Goal: Check status

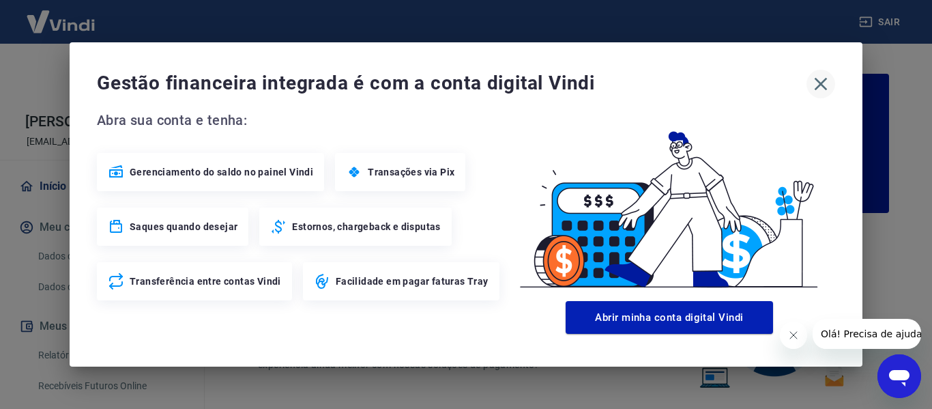
click at [826, 84] on icon "button" at bounding box center [821, 84] width 22 height 22
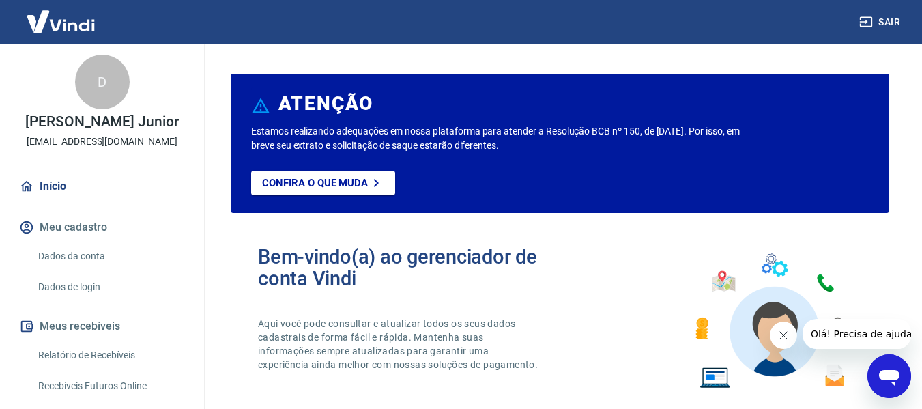
click at [779, 337] on icon "Fechar mensagem da empresa" at bounding box center [782, 335] width 11 height 11
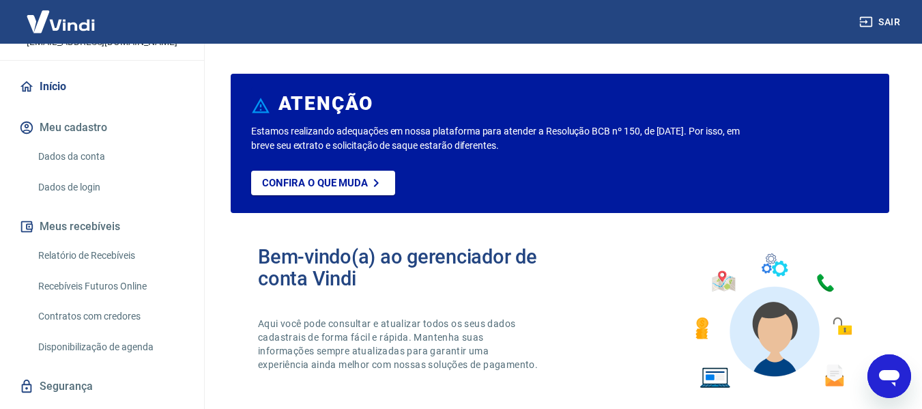
scroll to position [133, 0]
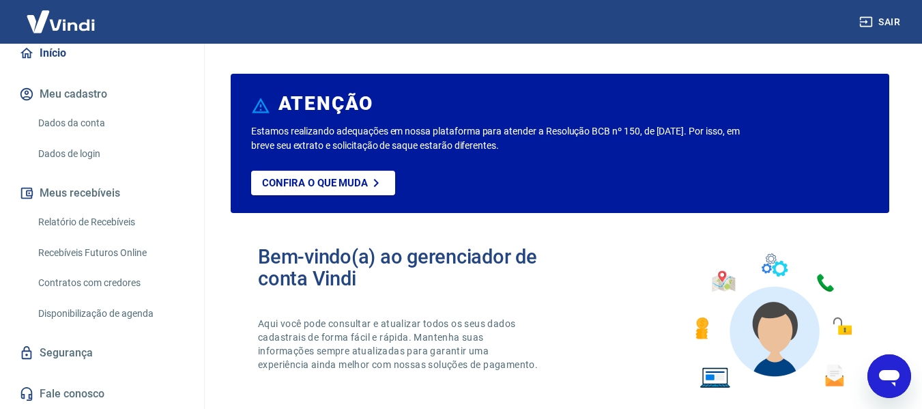
click at [125, 226] on link "Relatório de Recebíveis" at bounding box center [110, 222] width 155 height 28
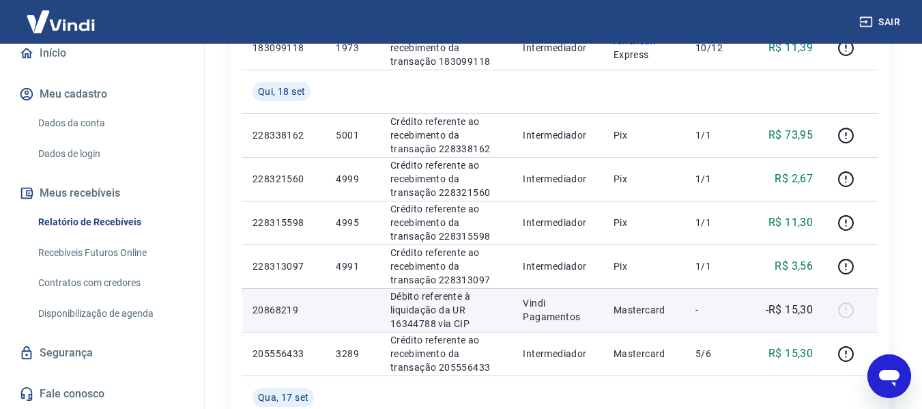
scroll to position [273, 0]
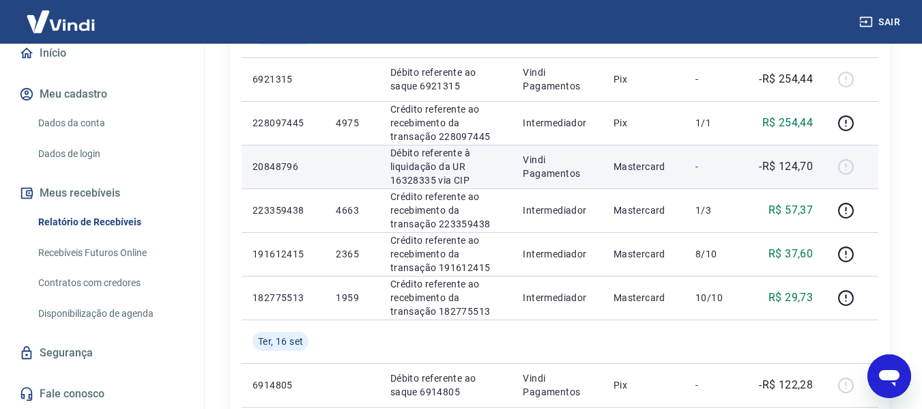
scroll to position [683, 0]
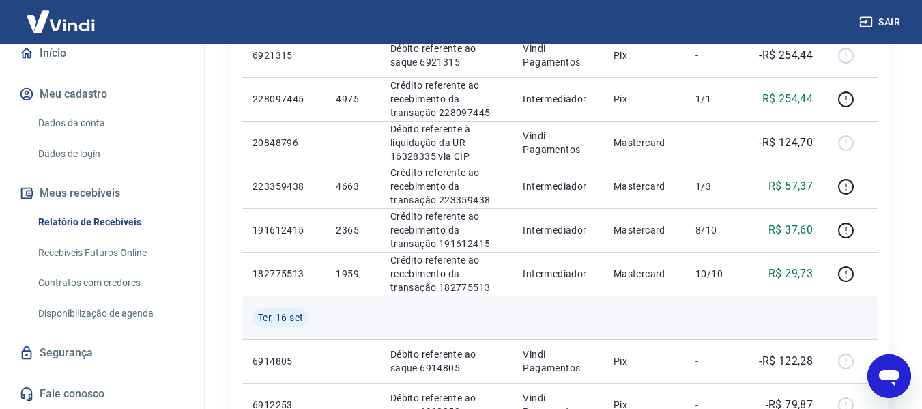
click at [812, 296] on td at bounding box center [785, 318] width 77 height 44
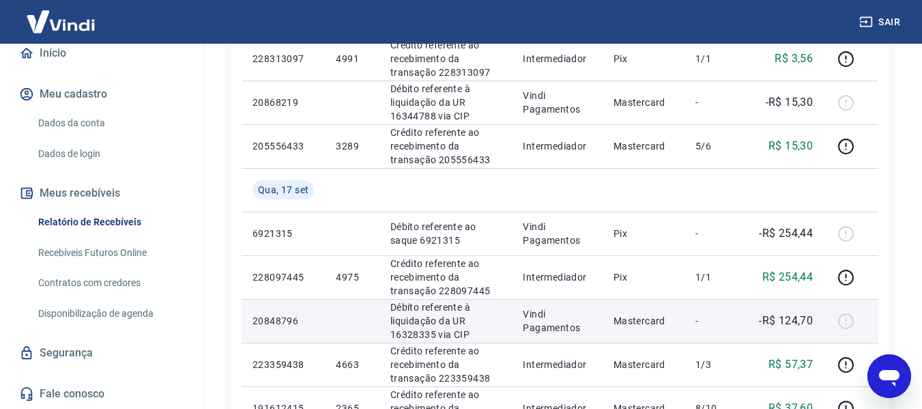
scroll to position [137, 0]
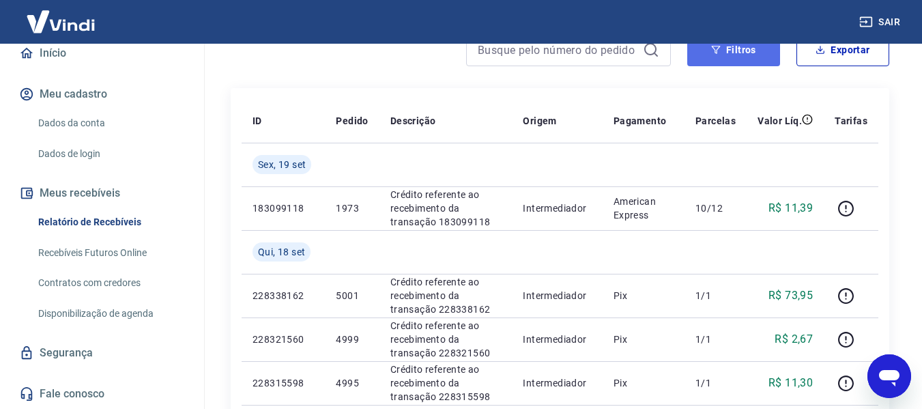
click at [734, 55] on button "Filtros" at bounding box center [733, 49] width 93 height 33
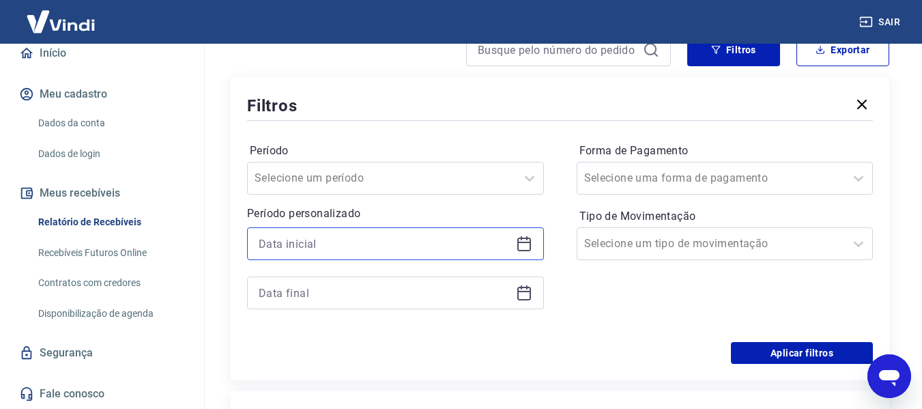
click at [425, 240] on input at bounding box center [385, 243] width 252 height 20
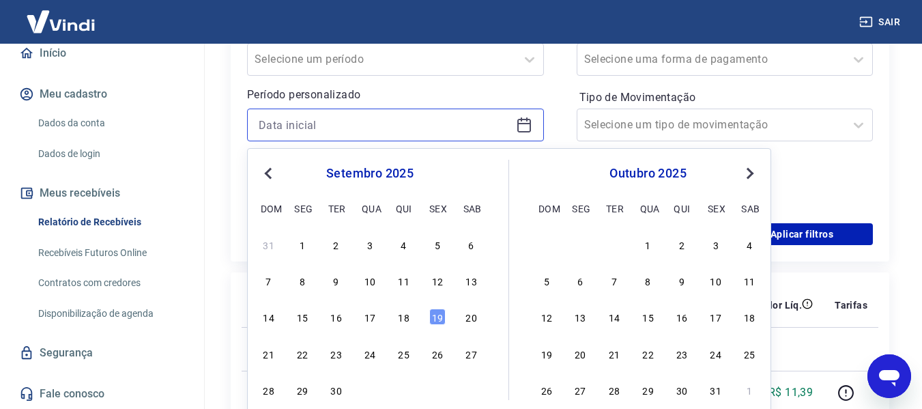
scroll to position [273, 0]
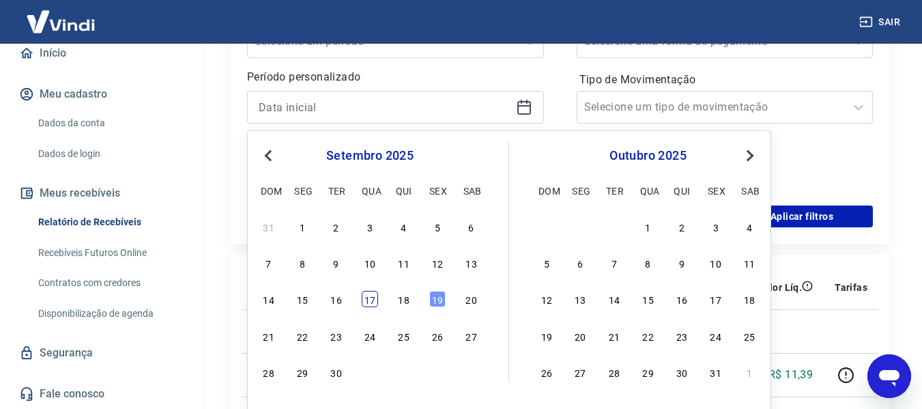
click at [375, 298] on div "17" at bounding box center [370, 299] width 16 height 16
type input "[DATE]"
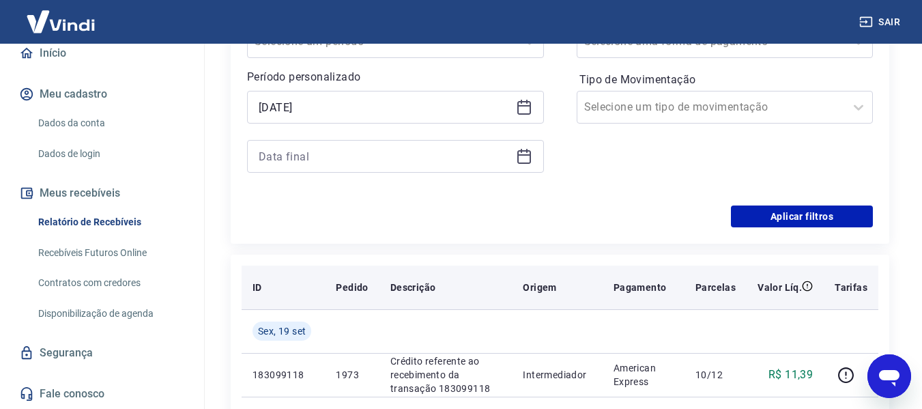
click at [369, 298] on th "Pedido" at bounding box center [352, 288] width 54 height 44
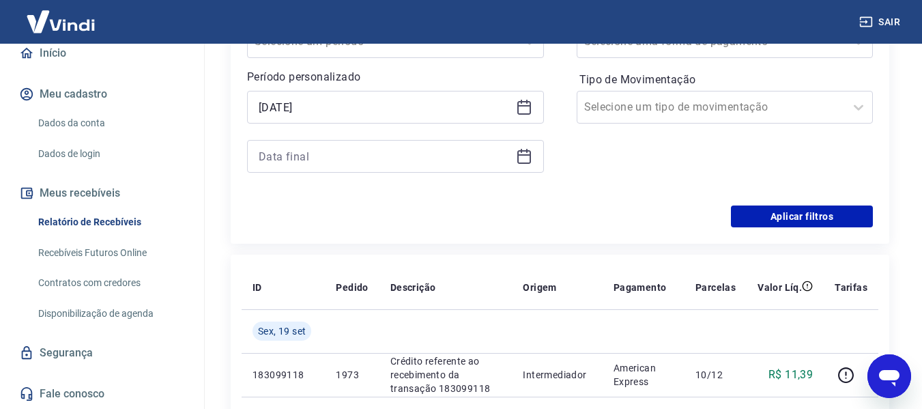
click at [526, 157] on icon at bounding box center [524, 156] width 16 height 16
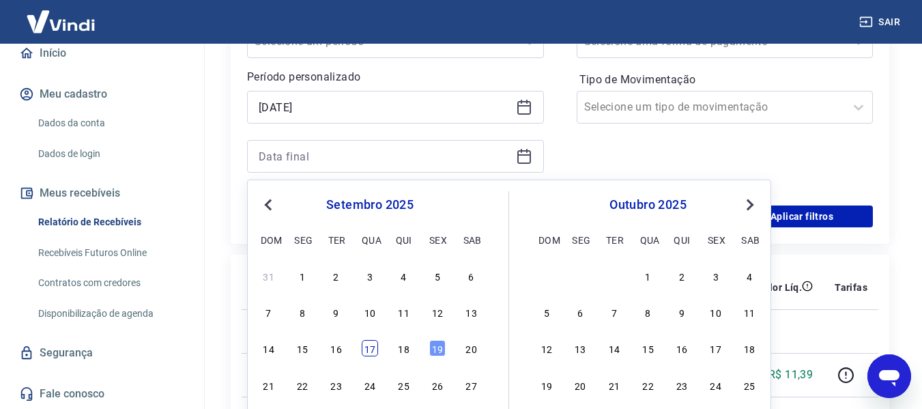
click at [371, 356] on div "17" at bounding box center [370, 348] width 16 height 16
type input "[DATE]"
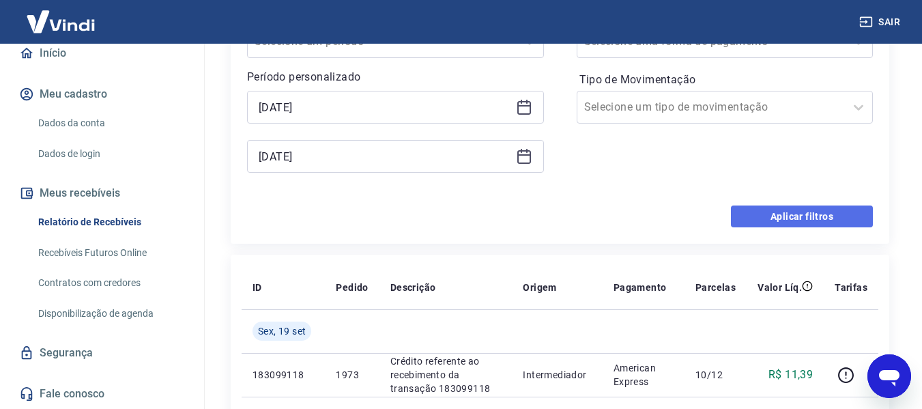
click at [775, 223] on button "Aplicar filtros" at bounding box center [802, 216] width 142 height 22
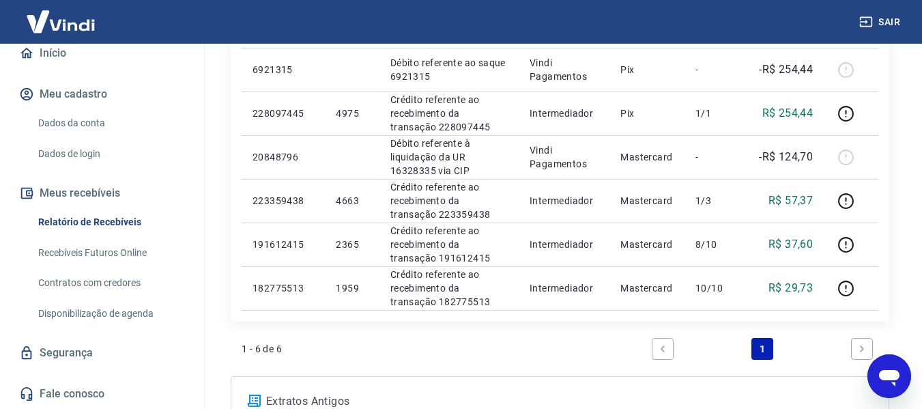
scroll to position [264, 0]
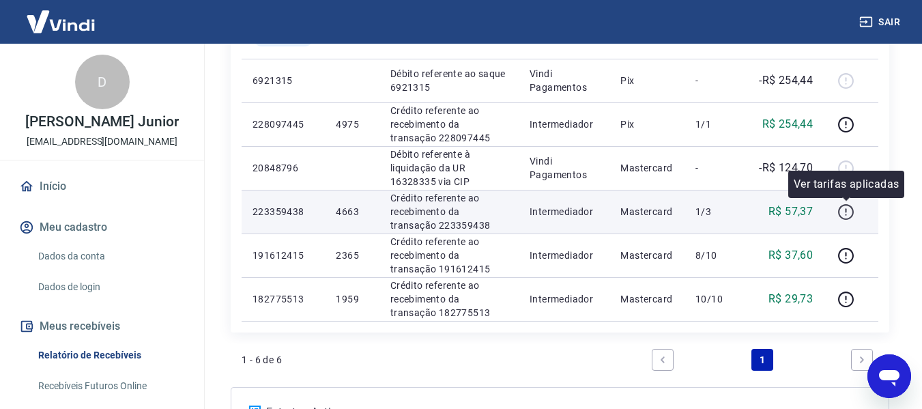
click at [850, 207] on icon "button" at bounding box center [845, 211] width 17 height 17
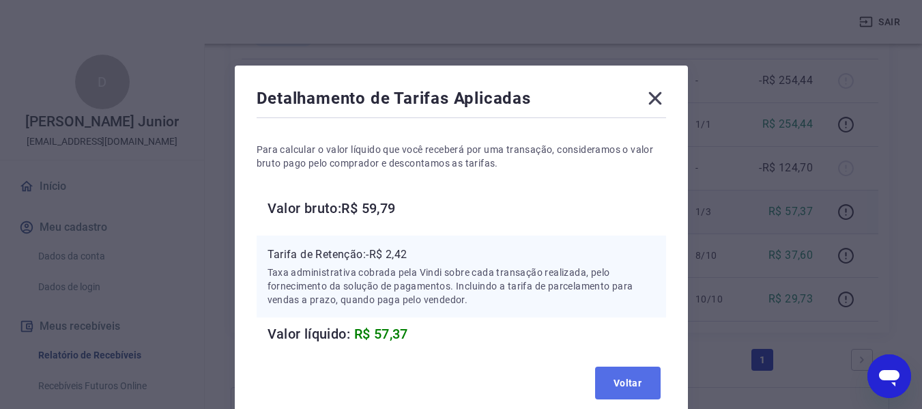
click at [632, 373] on button "Voltar" at bounding box center [628, 383] width 66 height 33
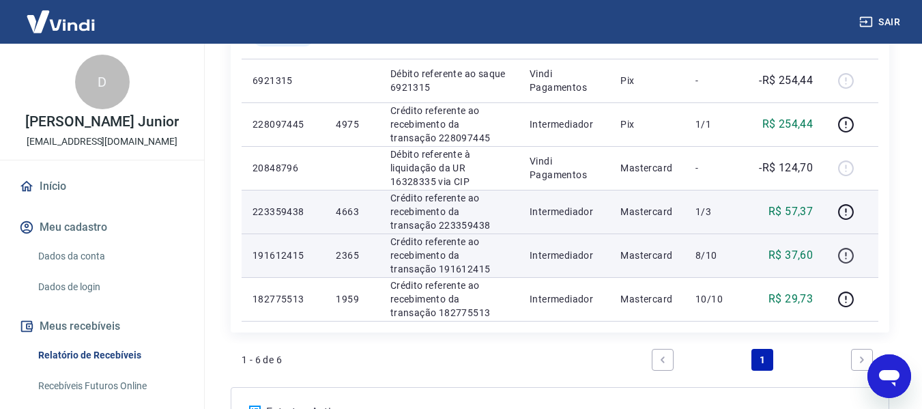
click at [848, 255] on icon "button" at bounding box center [845, 255] width 17 height 17
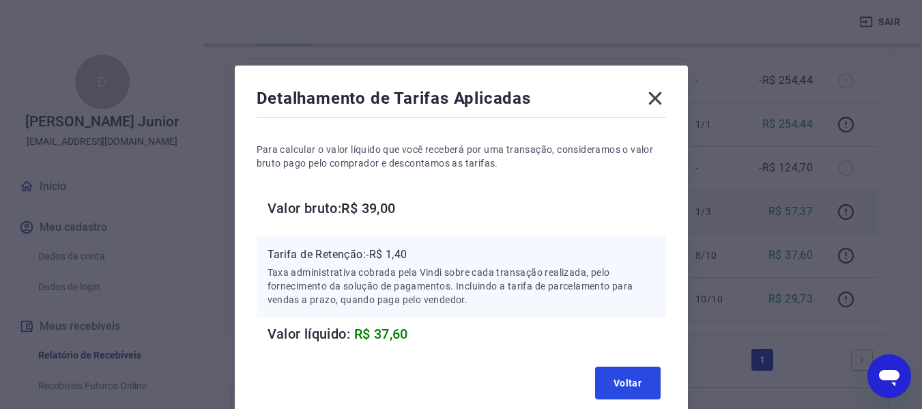
click at [643, 385] on button "Voltar" at bounding box center [628, 383] width 66 height 33
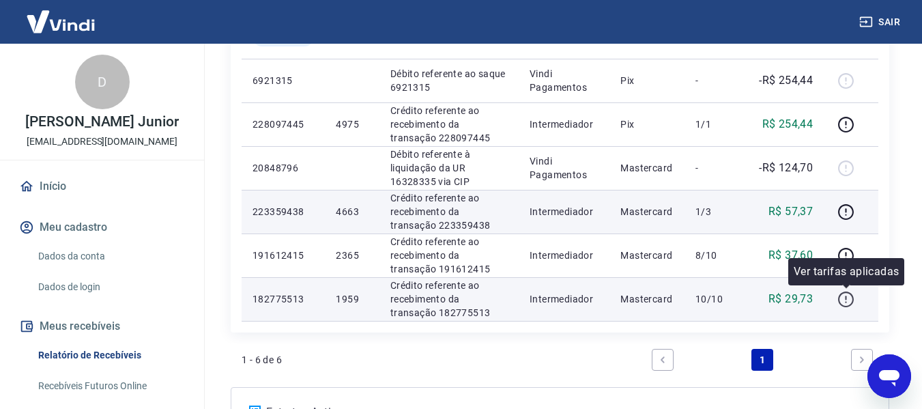
click at [848, 300] on icon "button" at bounding box center [845, 299] width 17 height 17
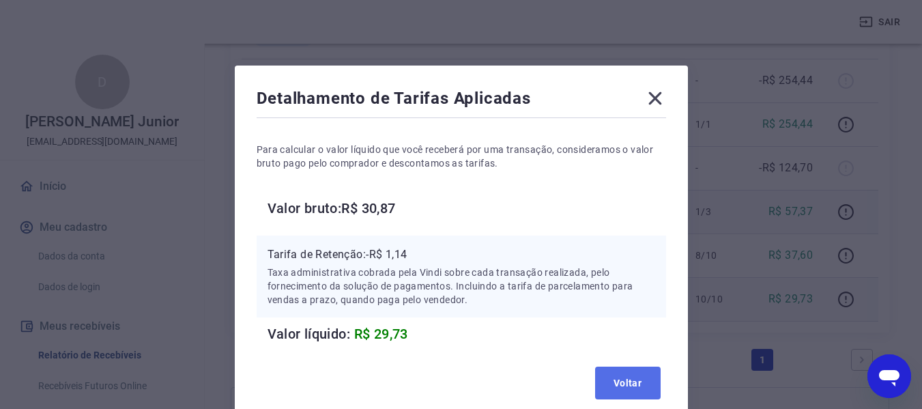
click at [653, 387] on button "Voltar" at bounding box center [628, 383] width 66 height 33
